Goal: Transaction & Acquisition: Purchase product/service

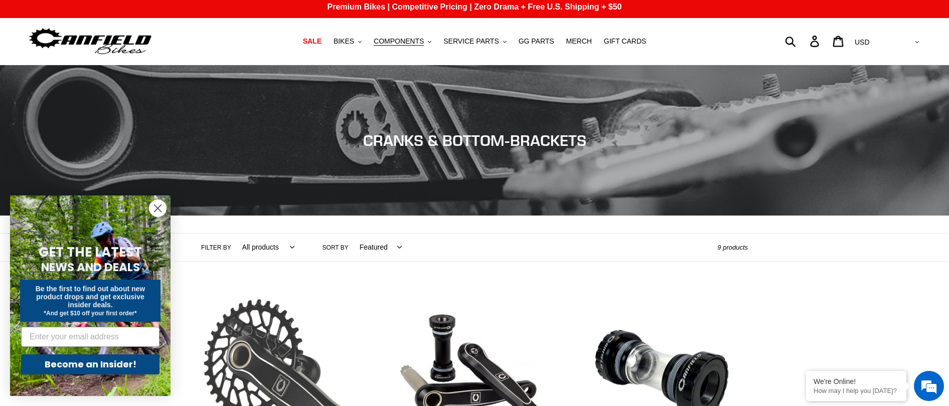
scroll to position [201, 0]
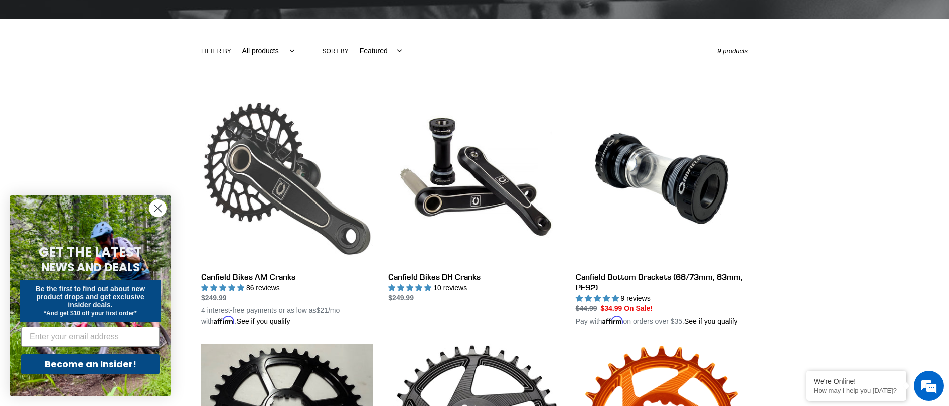
click at [275, 280] on link "Canfield Bikes AM Cranks" at bounding box center [287, 210] width 172 height 235
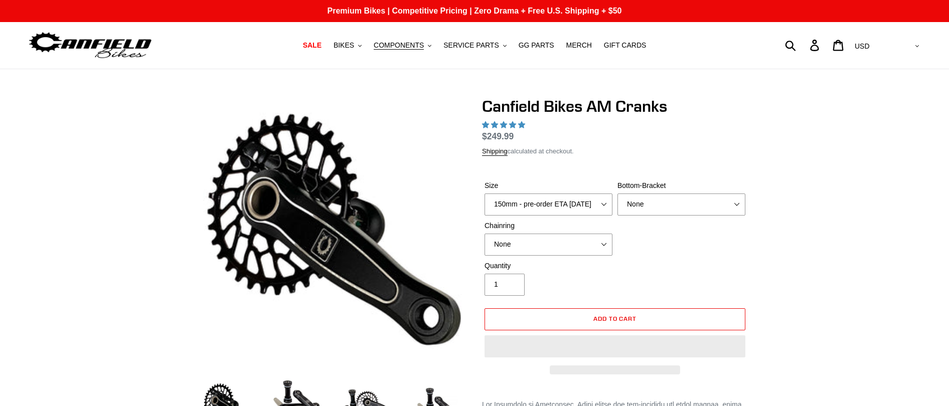
select select "highest-rating"
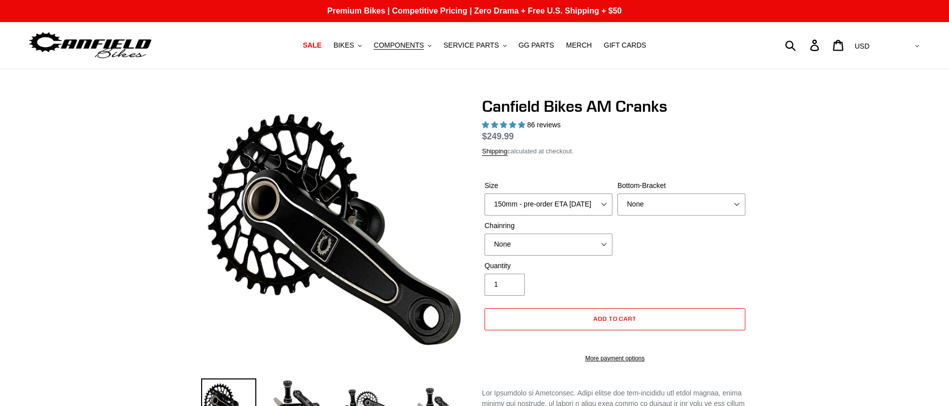
select select "highest-rating"
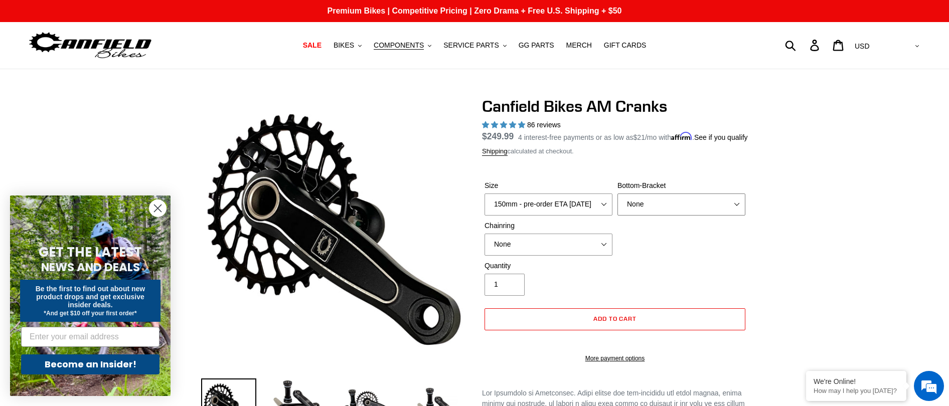
click at [657, 205] on div "Bottom-Bracket None BSA Threaded 68/73mm Press Fit PF92" at bounding box center [681, 198] width 133 height 35
select select "BSA Threaded 68/73mm"
click at [617, 206] on select "None BSA Threaded 68/73mm Press Fit PF92" at bounding box center [681, 205] width 128 height 22
click at [581, 214] on select "150mm - pre-order ETA 9/30/25 155mm - pre-order ETA 9/30/25 160mm - pre-order E…" at bounding box center [549, 205] width 128 height 22
select select "155mm - pre-order ETA 9/30/25"
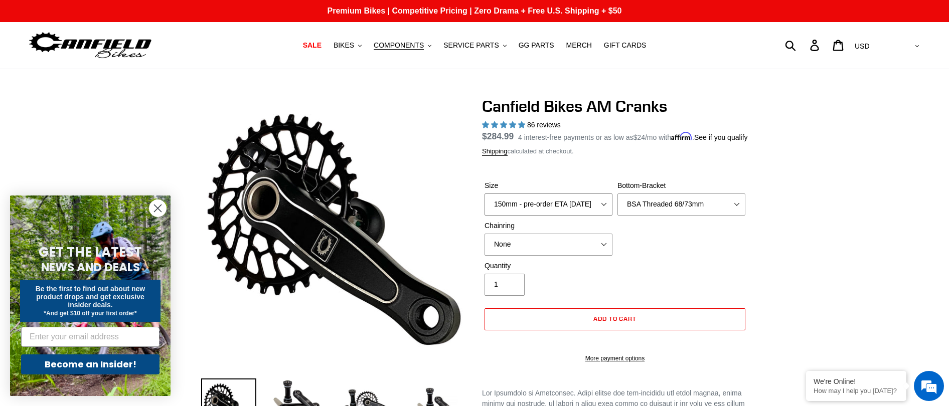
click at [485, 206] on select "150mm - pre-order ETA 9/30/25 155mm - pre-order ETA 9/30/25 160mm - pre-order E…" at bounding box center [549, 205] width 128 height 22
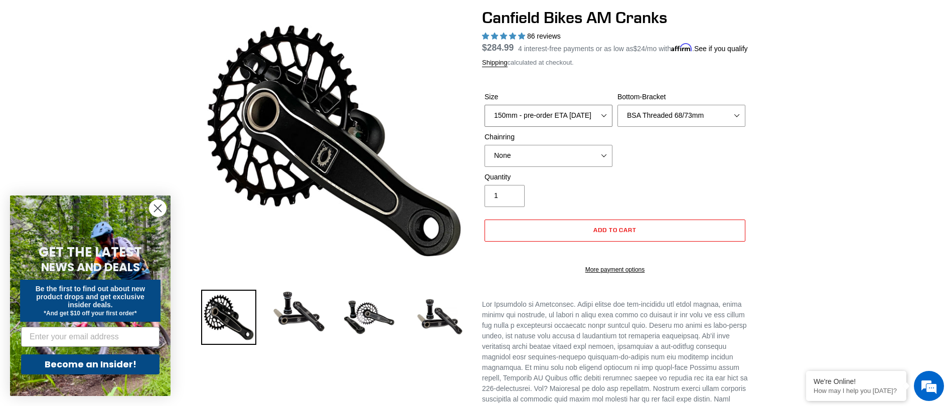
scroll to position [201, 0]
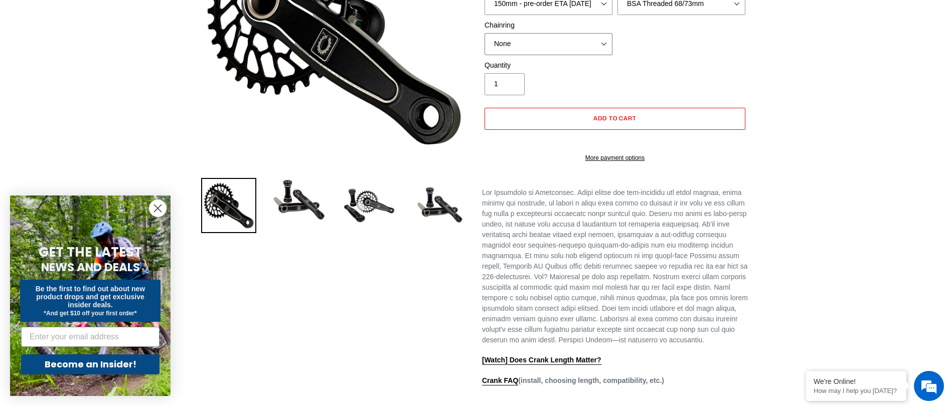
click at [534, 55] on select "None 30t Round (Boost 148) 30t Oval (Boost 148) 32t Round (Boost 148) 32t Oval …" at bounding box center [549, 44] width 128 height 22
select select "32t Round (Boost 148)"
click at [485, 45] on select "None 30t Round (Boost 148) 30t Oval (Boost 148) 32t Round (Boost 148) 32t Oval …" at bounding box center [549, 44] width 128 height 22
